Goal: Task Accomplishment & Management: Use online tool/utility

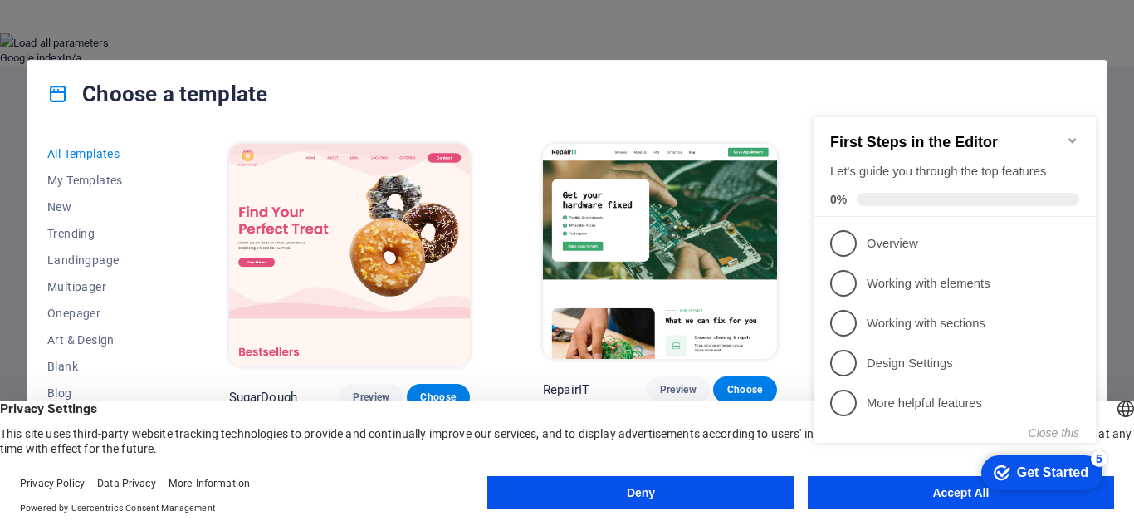
click at [850, 491] on div "checkmark Get Started 5 First Steps in the Editor Let's guide you through the t…" at bounding box center [958, 295] width 302 height 404
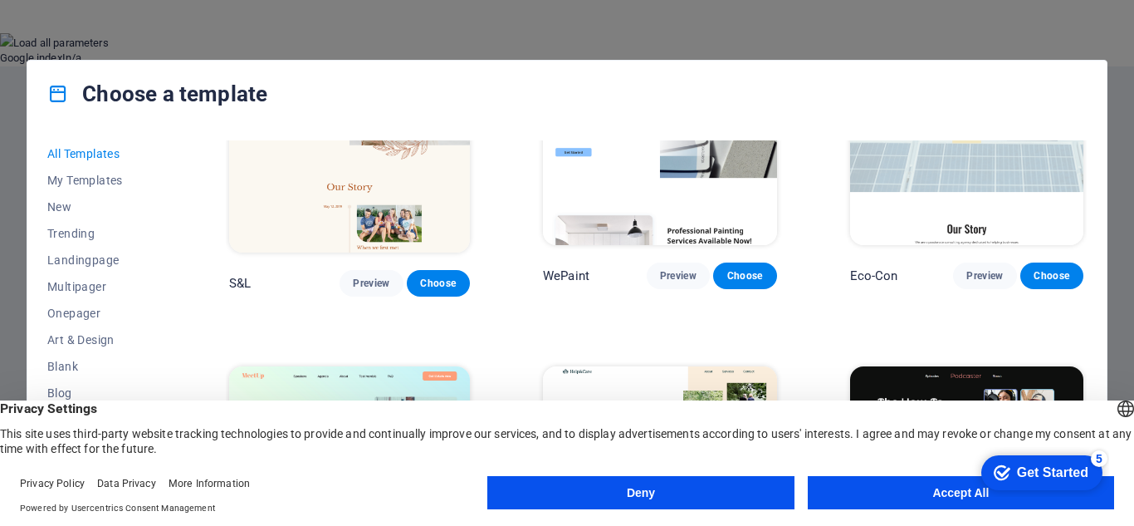
scroll to position [1782, 0]
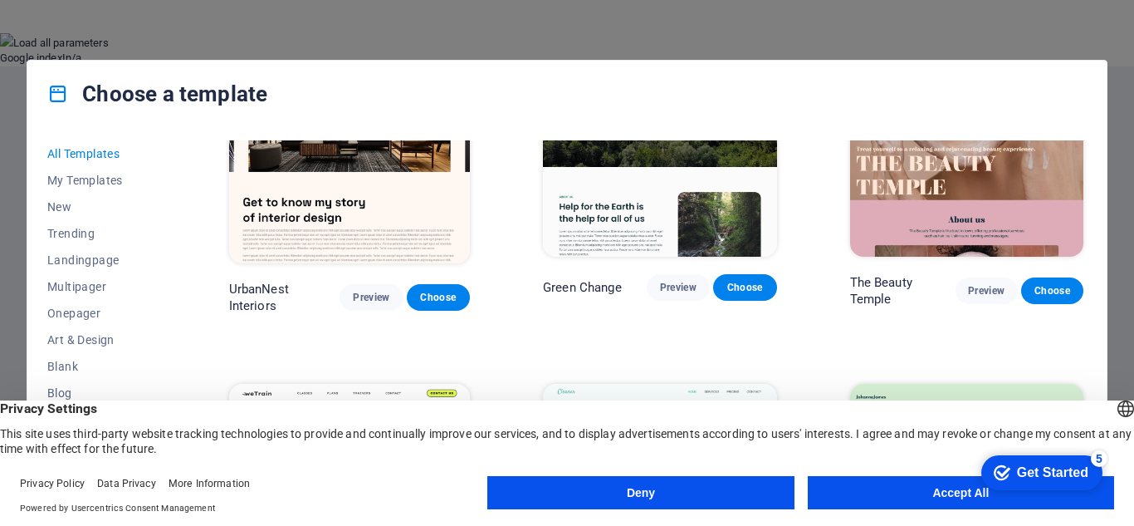
click at [903, 492] on button "Accept All" at bounding box center [961, 492] width 306 height 33
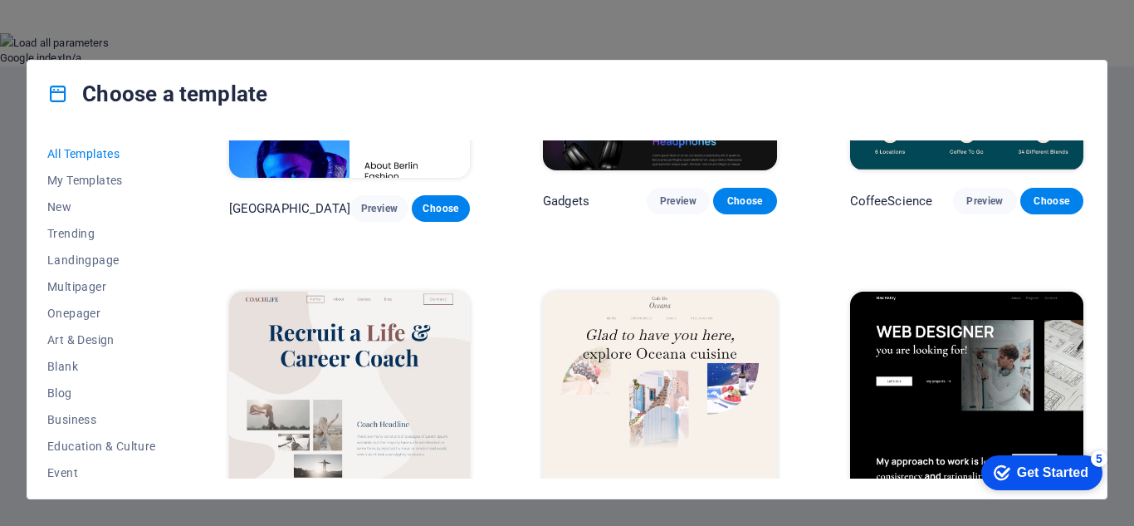
scroll to position [4024, 0]
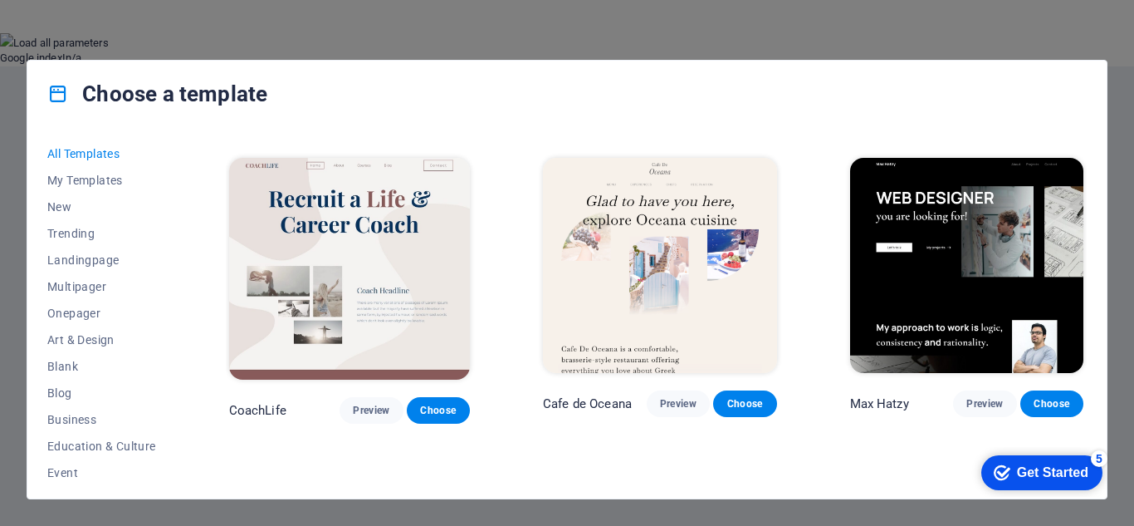
drag, startPoint x: 174, startPoint y: 177, endPoint x: 156, endPoint y: 298, distance: 122.5
click at [156, 298] on div "All Templates My Templates New Trending Landingpage Multipager Onepager Art & D…" at bounding box center [111, 309] width 129 height 338
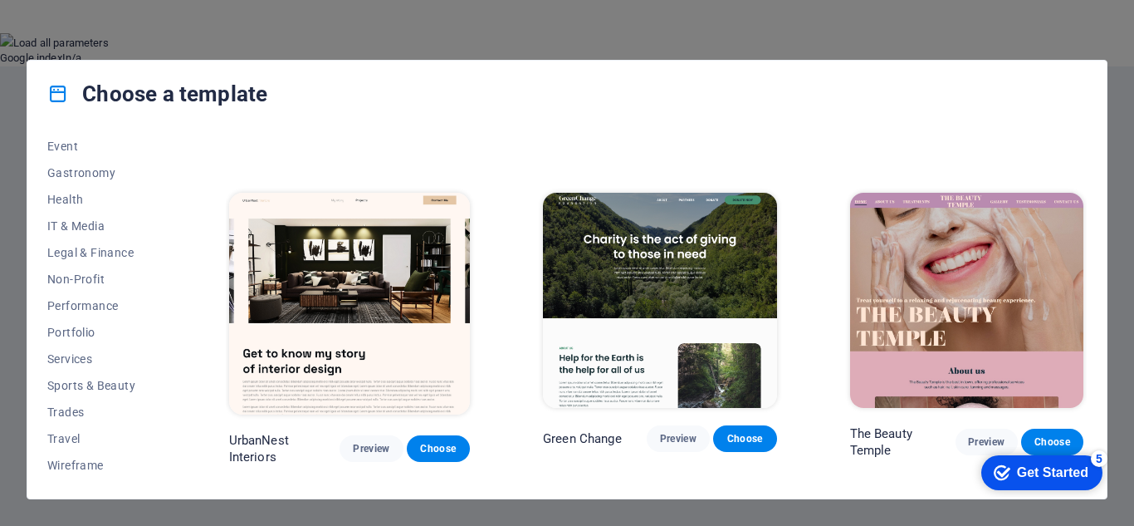
scroll to position [0, 0]
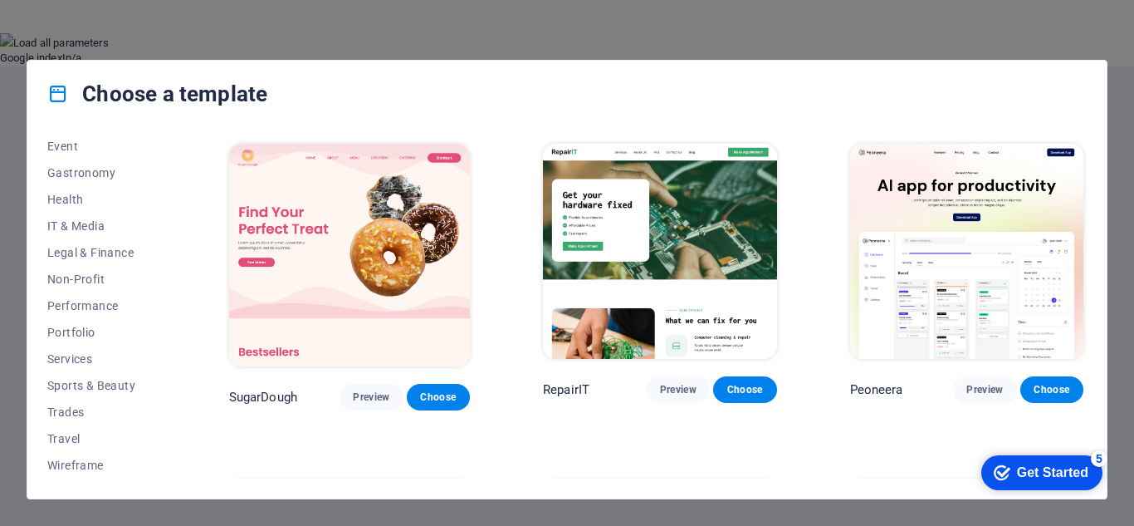
click at [1119, 66] on div "Choose a template All Templates My Templates New Trending Landingpage Multipage…" at bounding box center [567, 279] width 1134 height 492
drag, startPoint x: 1116, startPoint y: 13, endPoint x: 136, endPoint y: 47, distance: 980.5
click at [0, 211] on button at bounding box center [0, 211] width 0 height 0
click at [1122, 233] on div "Choose a template All Templates My Templates New Trending Landingpage Multipage…" at bounding box center [567, 279] width 1134 height 492
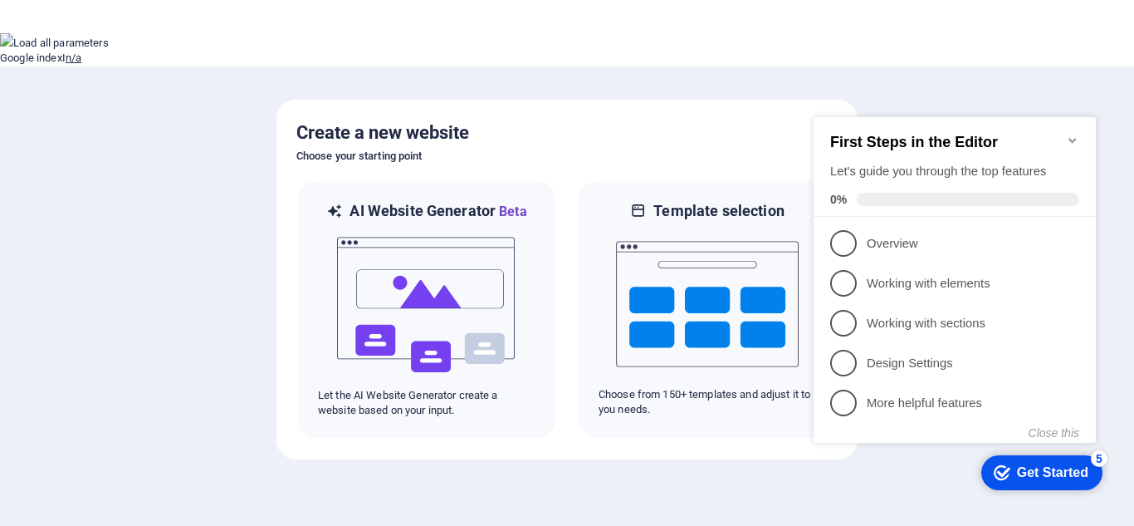
click at [1075, 137] on icon "Minimize checklist" at bounding box center [1072, 140] width 13 height 13
